Goal: Task Accomplishment & Management: Complete application form

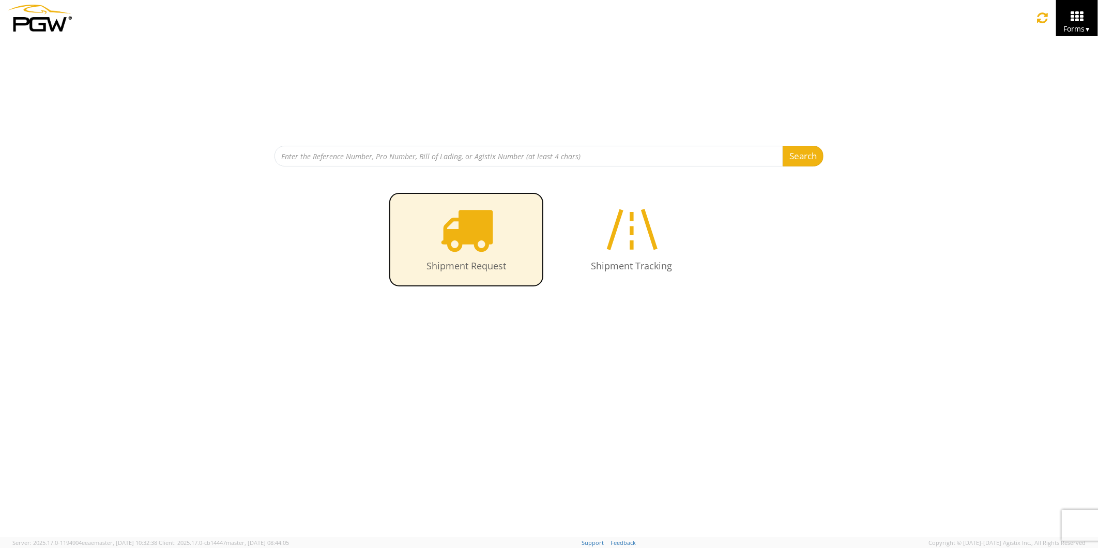
click at [479, 240] on icon at bounding box center [466, 229] width 53 height 53
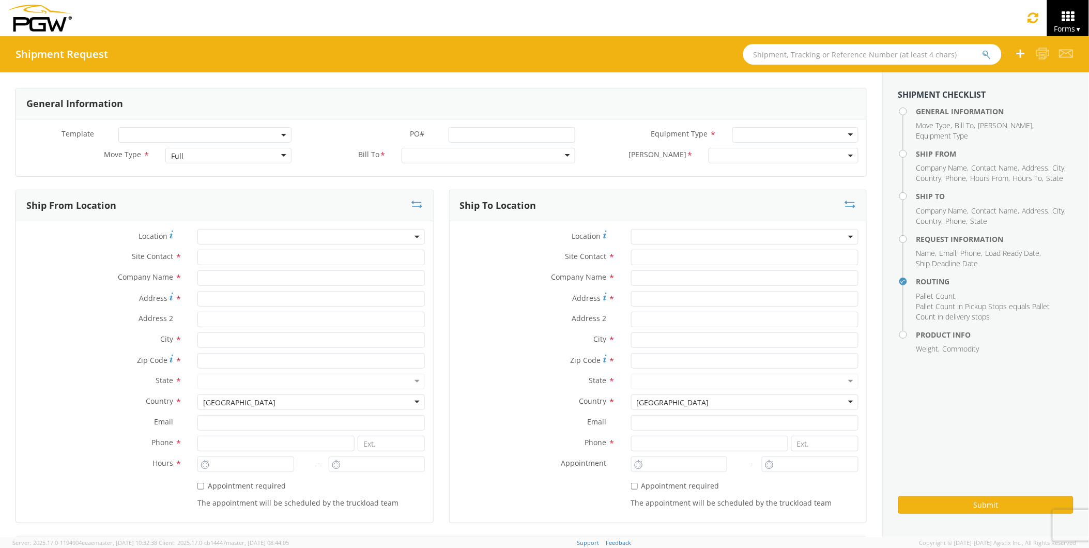
click at [783, 54] on input "text" at bounding box center [872, 54] width 258 height 21
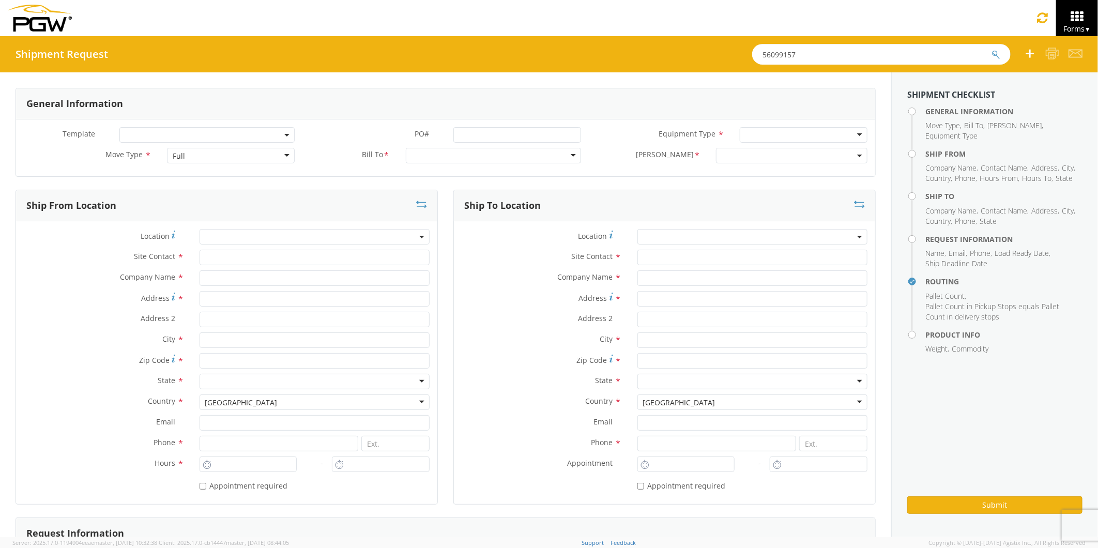
type input "56099157"
click at [991, 49] on button "submit" at bounding box center [995, 55] width 9 height 12
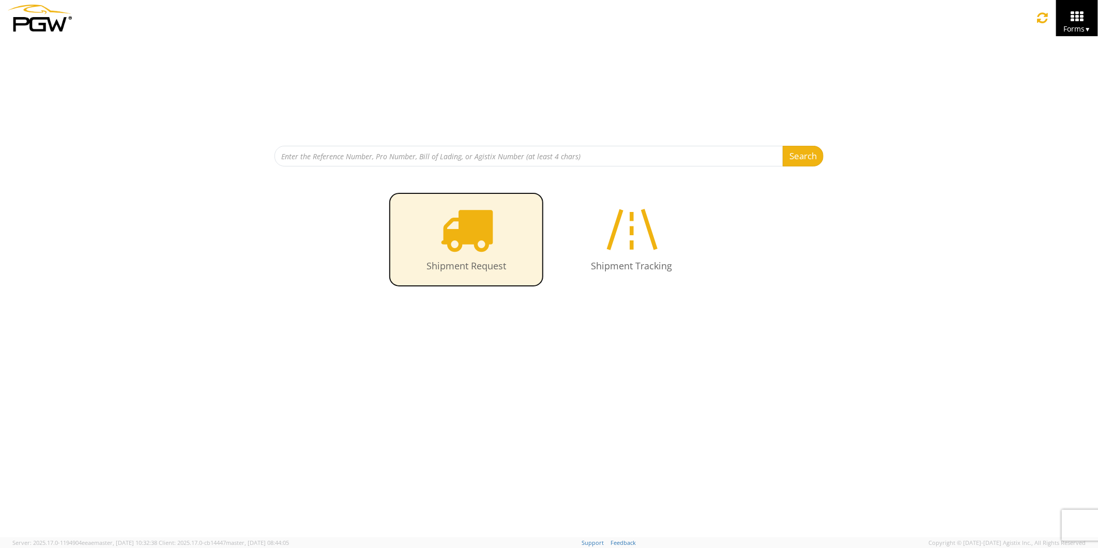
click at [473, 229] on icon at bounding box center [466, 229] width 53 height 53
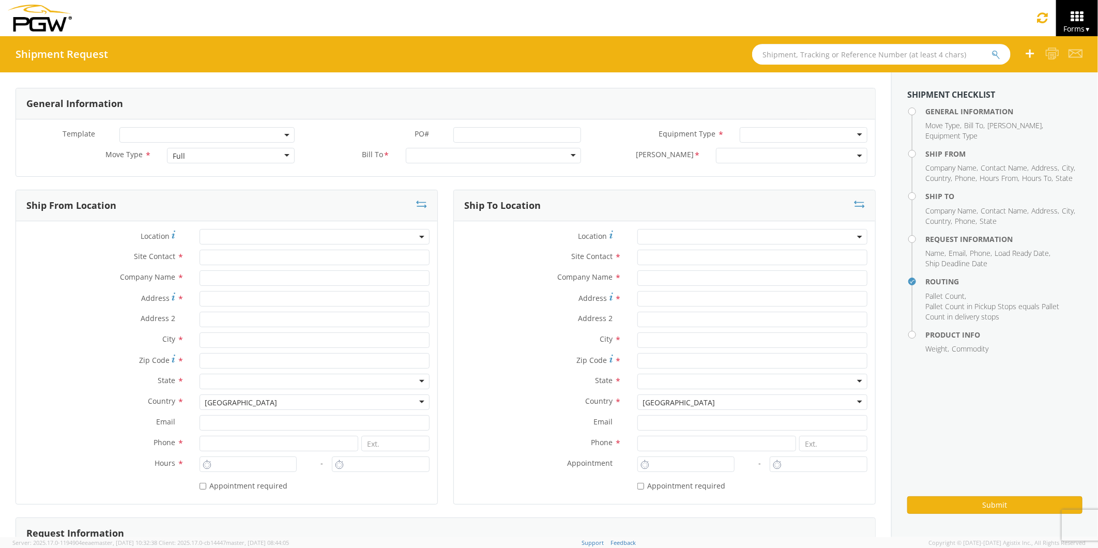
click at [781, 54] on input "text" at bounding box center [881, 54] width 258 height 21
type input "56099157"
click at [991, 49] on button "submit" at bounding box center [995, 55] width 9 height 12
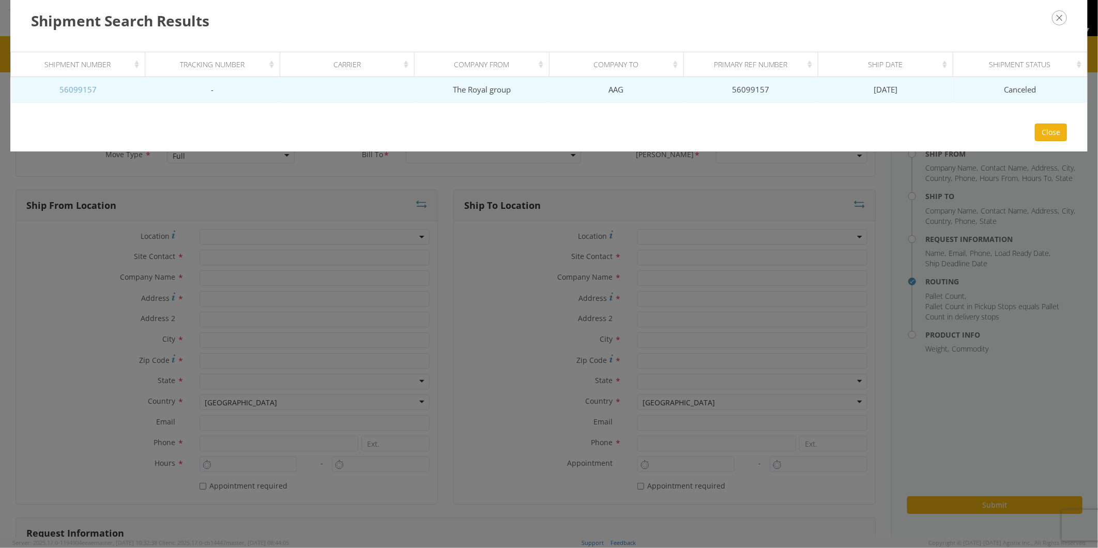
click at [80, 88] on link "56099157" at bounding box center [77, 89] width 37 height 10
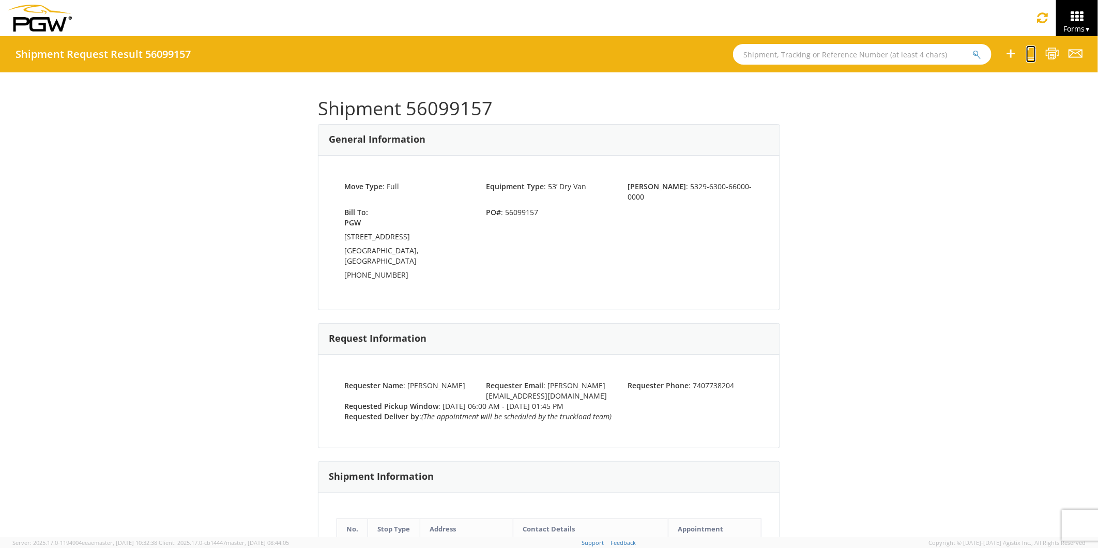
click at [1032, 55] on icon at bounding box center [1031, 53] width 10 height 13
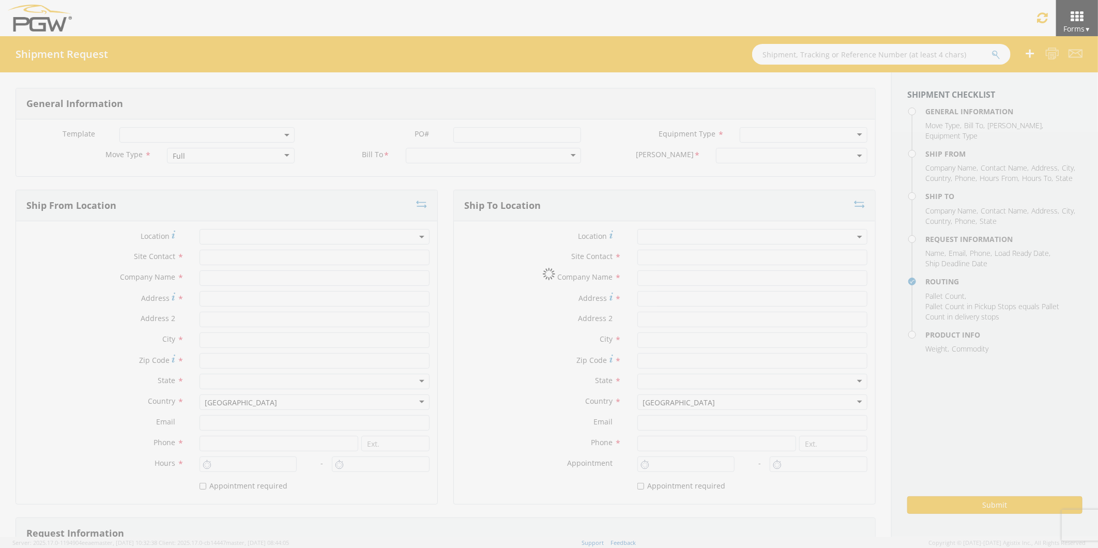
select select
type input "[PERSON_NAME]"
type input "The Royal group"
type input "[STREET_ADDRESS]"
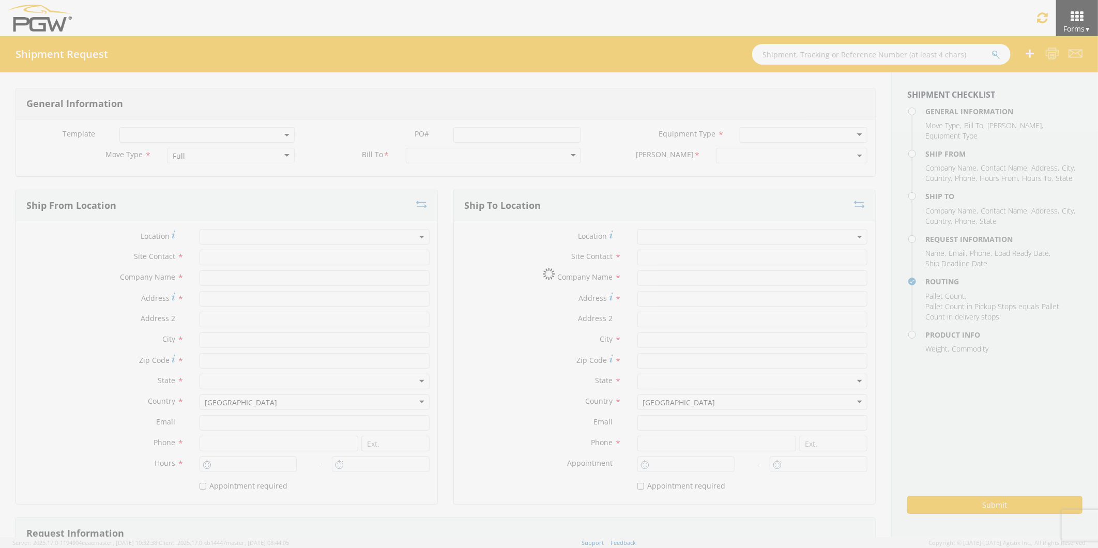
type input "Chillicothe, [US_STATE]"
type input "45601"
type input "7407738204"
type input "6:00 AM"
type input "1:45 PM"
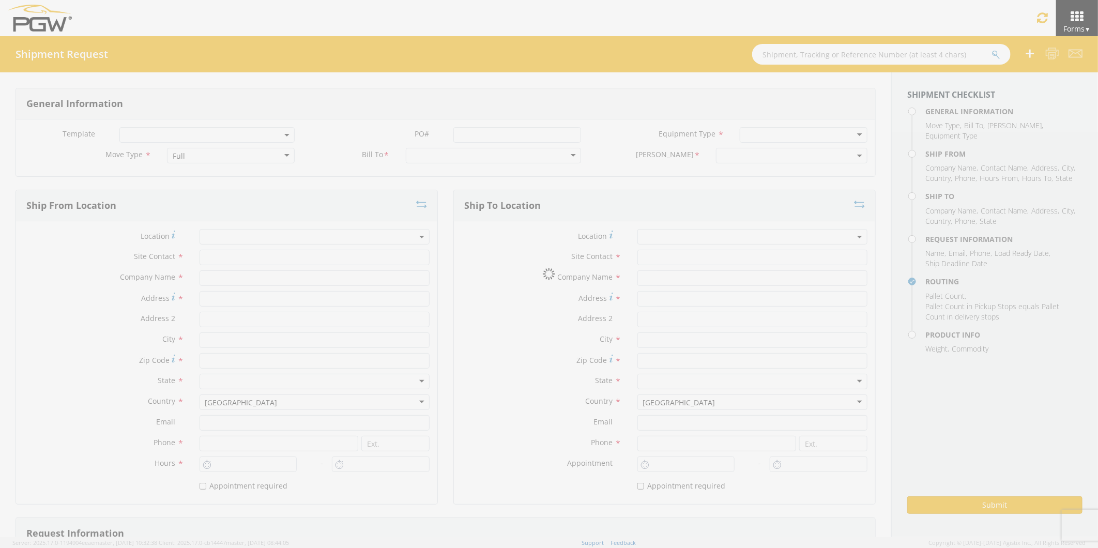
select select
type input "[PERSON_NAME]"
type input "AAG"
type input "[STREET_ADDRESS]"
type input "[GEOGRAPHIC_DATA]"
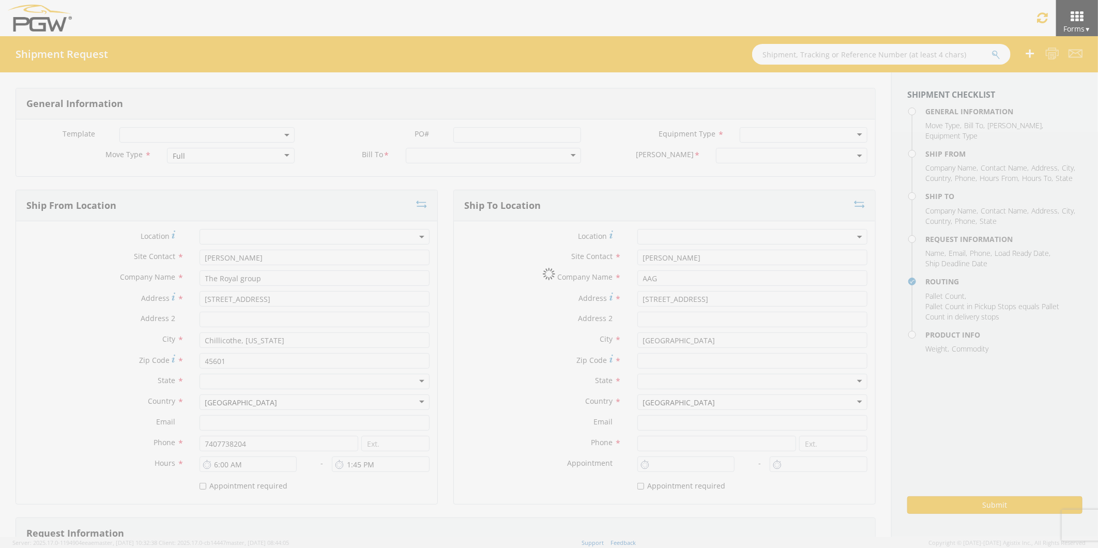
type input "45103"
type input "[EMAIL_ADDRESS][PERSON_NAME][DOMAIN_NAME]"
type input "[PHONE_NUMBER]"
type input "[PERSON_NAME]"
type input "[EMAIL_ADDRESS][PERSON_NAME][DOMAIN_NAME]"
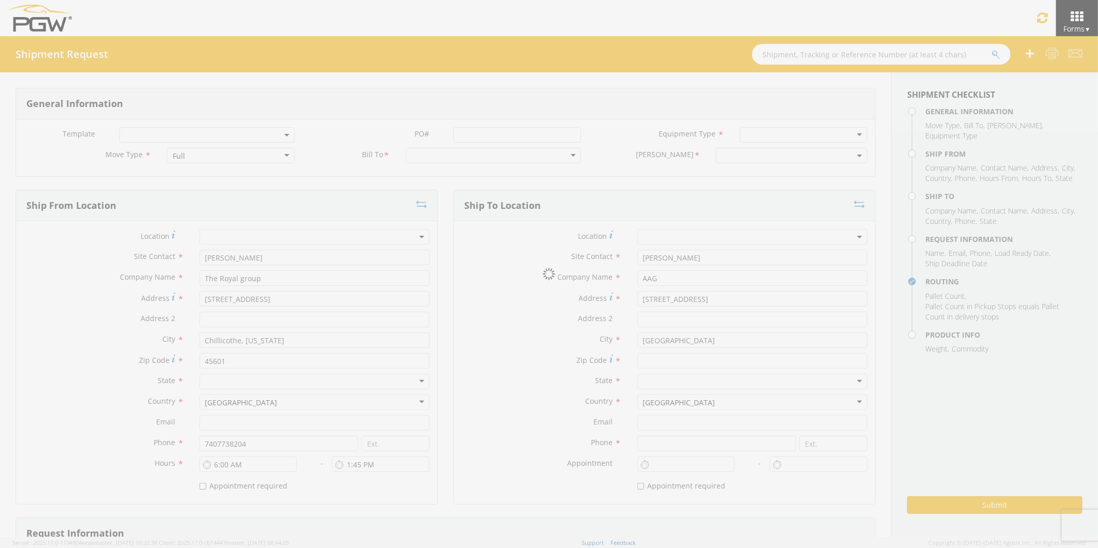
checkbox input "true"
type input "7407738204"
type input "5000"
type input "50"
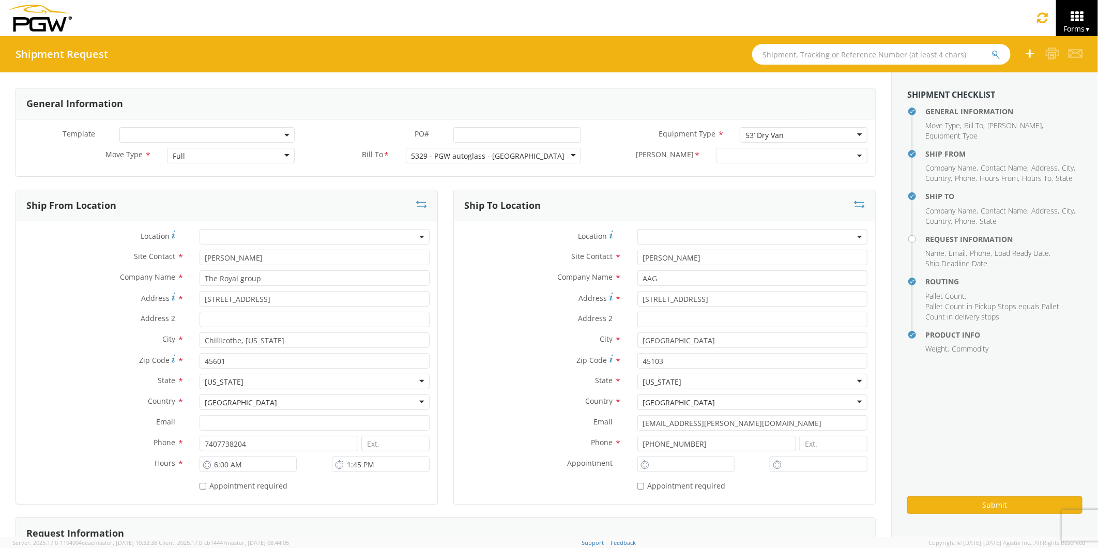
select select "5329-6300-66000-0000"
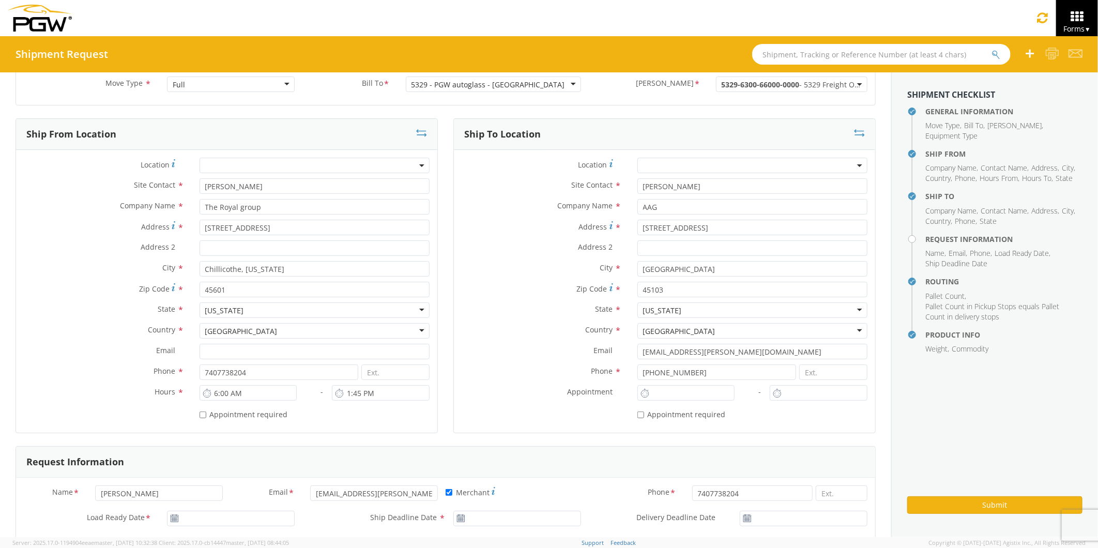
scroll to position [172, 0]
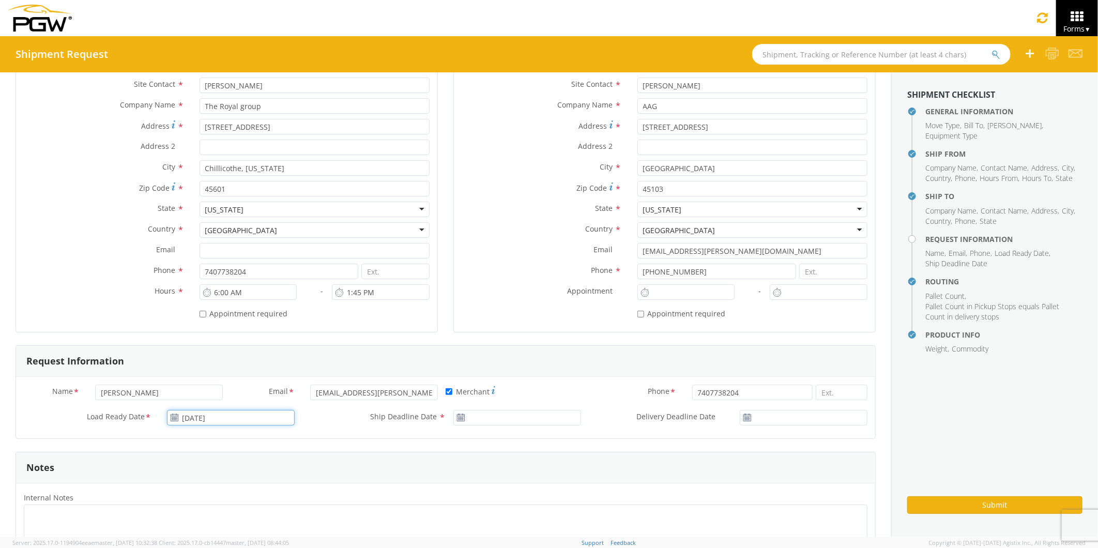
click at [181, 421] on input "[DATE]" at bounding box center [231, 418] width 128 height 16
click at [272, 364] on td "22" at bounding box center [276, 368] width 18 height 16
type input "[DATE]"
click at [487, 424] on input "[DATE]" at bounding box center [517, 418] width 128 height 16
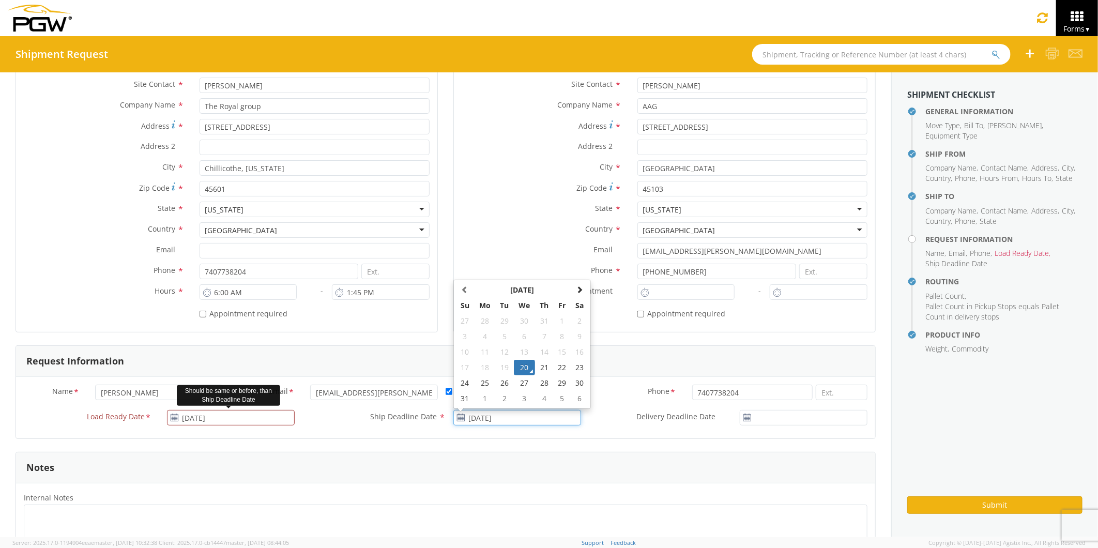
click at [557, 367] on td "22" at bounding box center [562, 368] width 18 height 16
type input "[DATE]"
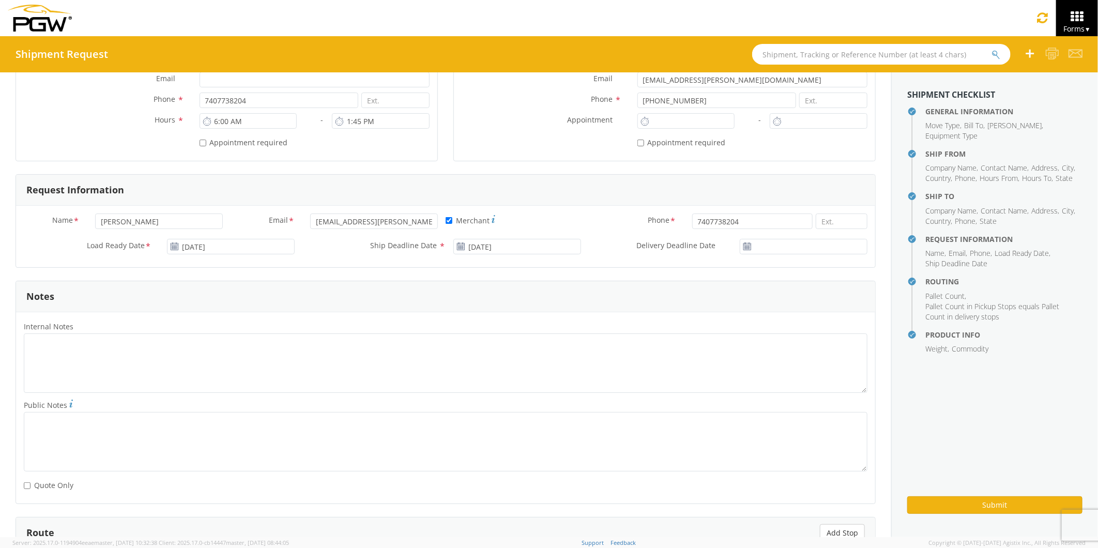
scroll to position [343, 0]
click at [915, 503] on button "Submit" at bounding box center [994, 505] width 175 height 18
